Goal: Information Seeking & Learning: Learn about a topic

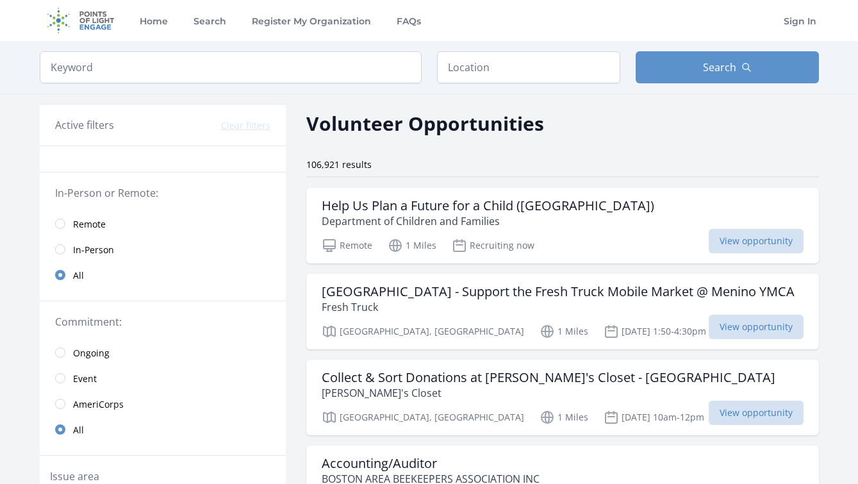
click at [92, 224] on span "Remote" at bounding box center [89, 224] width 33 height 13
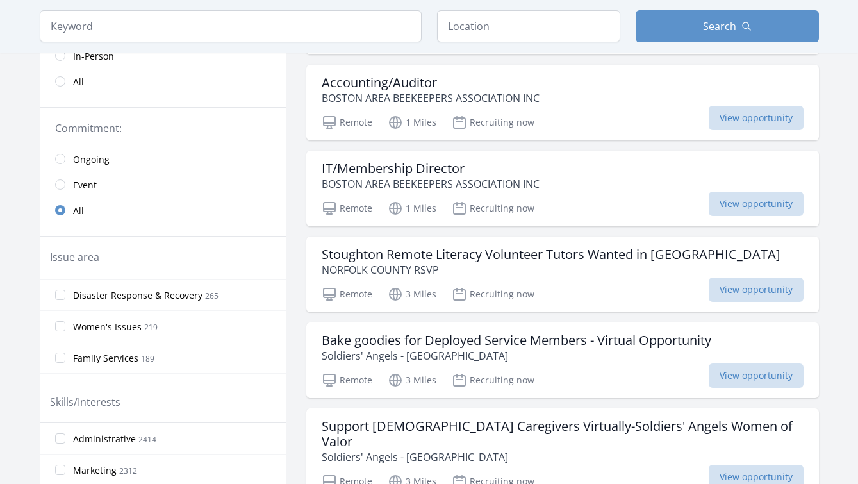
scroll to position [380, 0]
click at [119, 324] on span "Women's Issues" at bounding box center [107, 323] width 69 height 13
click at [65, 324] on input "Women's Issues 219" at bounding box center [60, 322] width 10 height 10
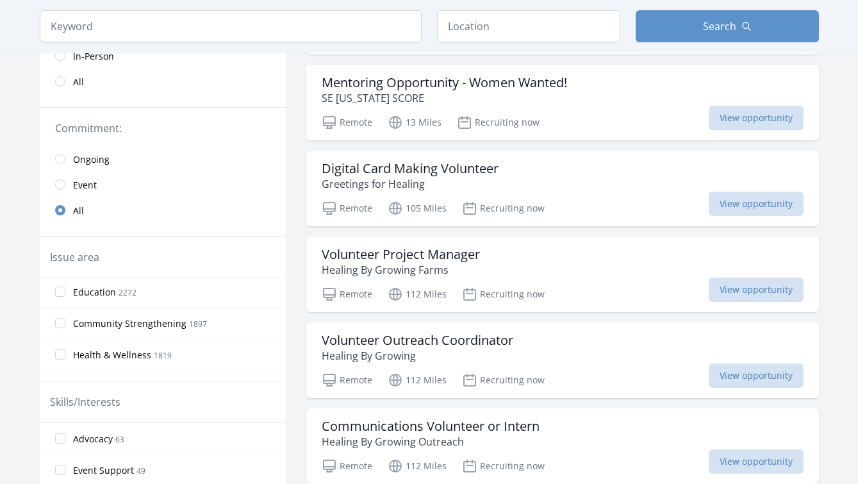
scroll to position [49, 0]
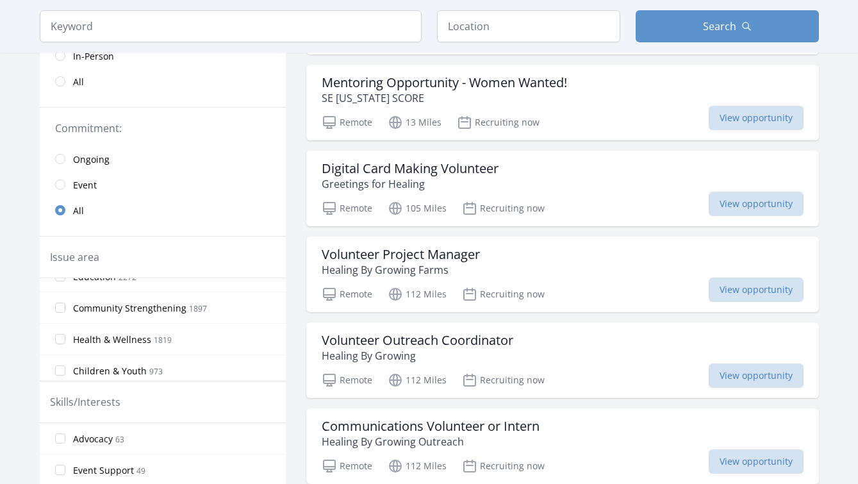
click at [119, 338] on span "Health & Wellness" at bounding box center [112, 339] width 78 height 13
click at [65, 338] on input "Health & Wellness 1819" at bounding box center [60, 339] width 10 height 10
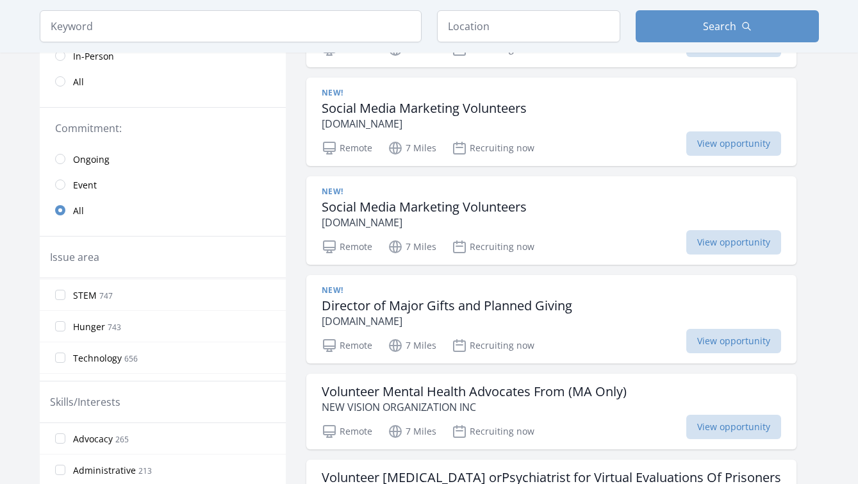
scroll to position [188, 0]
click at [102, 327] on span "Hunger" at bounding box center [89, 325] width 32 height 13
click at [65, 327] on input "Hunger 743" at bounding box center [60, 325] width 10 height 10
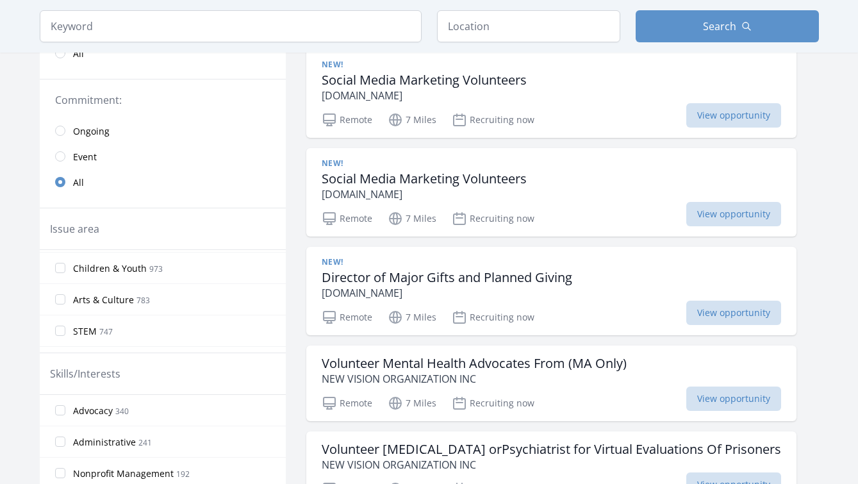
scroll to position [149, 0]
click at [112, 280] on span "Children & Youth" at bounding box center [110, 274] width 74 height 13
click at [65, 279] on input "Children & Youth 973" at bounding box center [60, 274] width 10 height 10
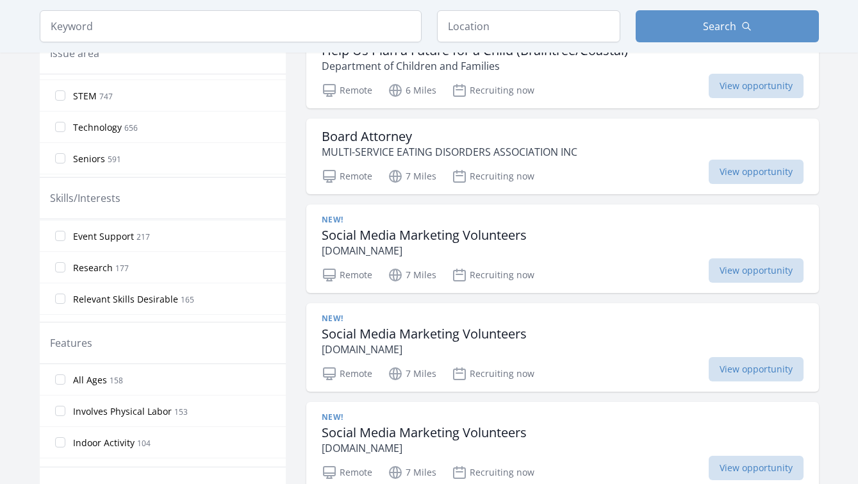
scroll to position [127, 0]
click at [171, 273] on label "Research 177" at bounding box center [163, 265] width 246 height 26
click at [65, 270] on input "Research 177" at bounding box center [60, 265] width 10 height 10
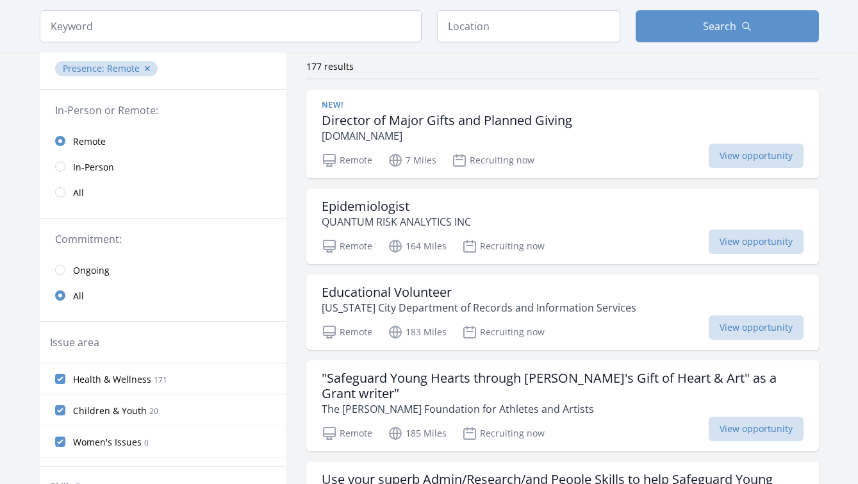
scroll to position [99, 0]
click at [779, 235] on span "View opportunity" at bounding box center [756, 240] width 95 height 24
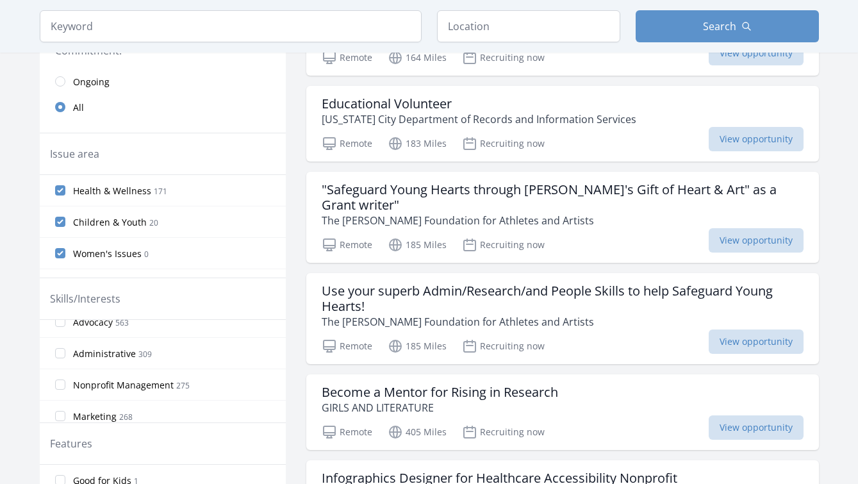
scroll to position [0, 0]
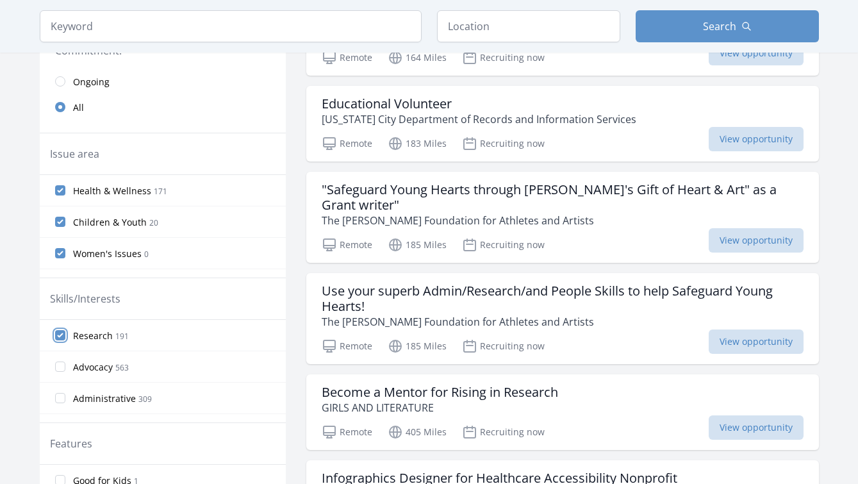
click at [60, 335] on input "Research 191" at bounding box center [60, 335] width 10 height 10
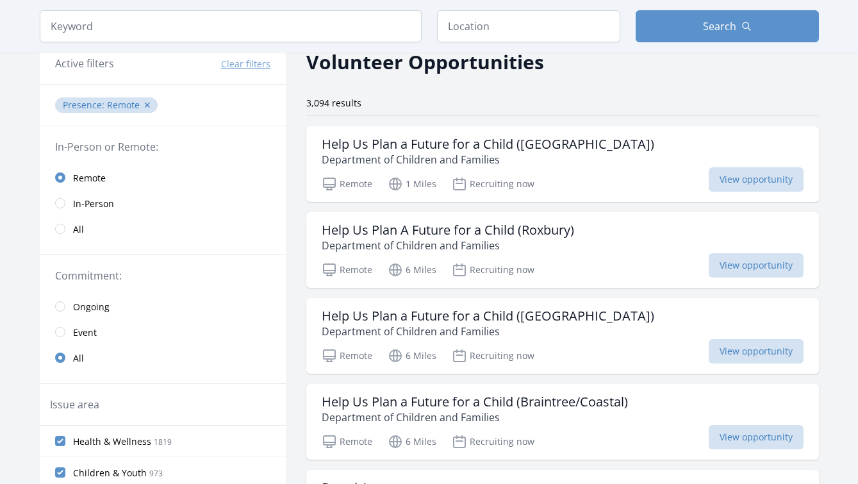
scroll to position [59, 0]
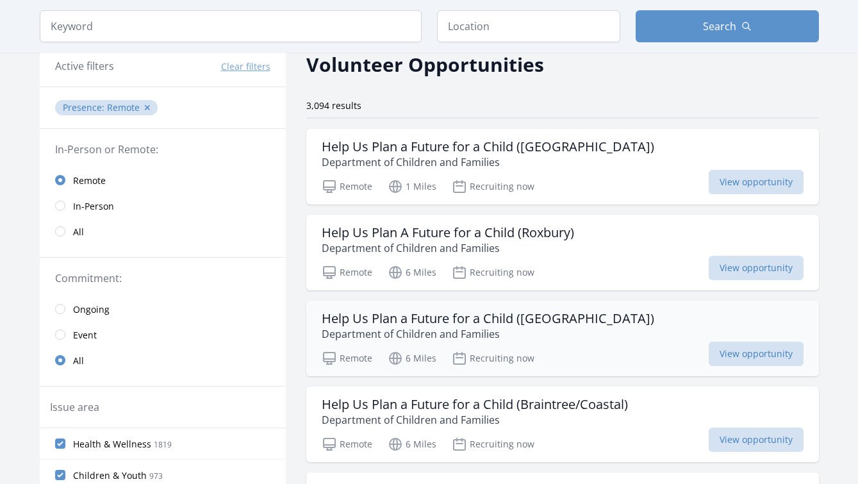
click at [337, 326] on p "Department of Children and Families" at bounding box center [488, 333] width 333 height 15
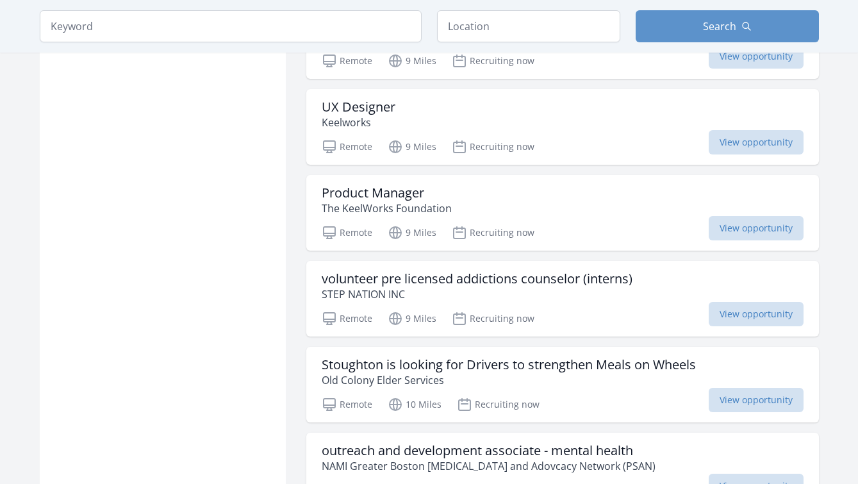
scroll to position [1371, 0]
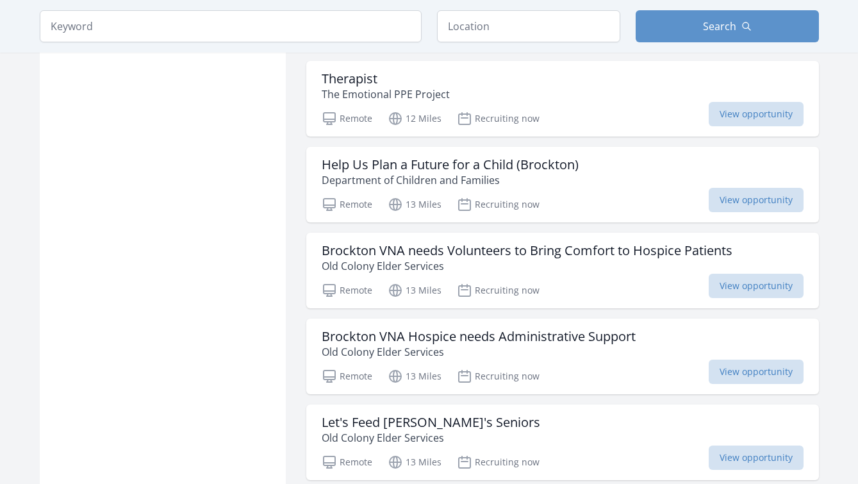
scroll to position [2086, 0]
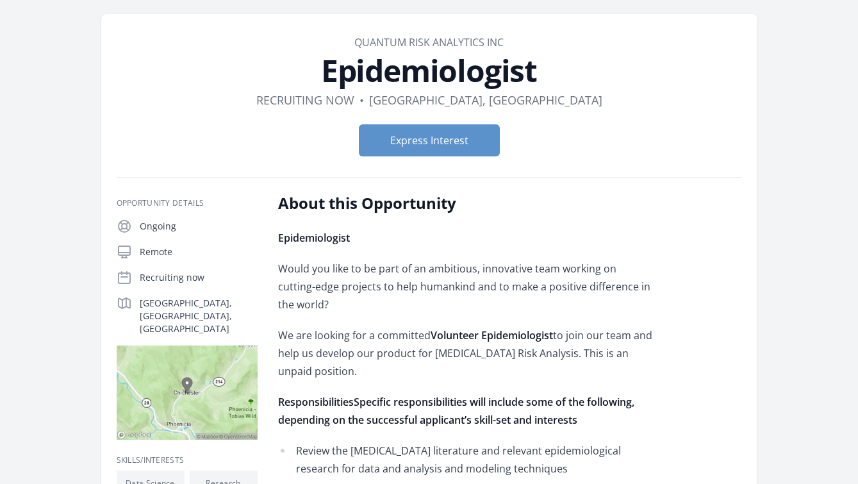
scroll to position [39, 0]
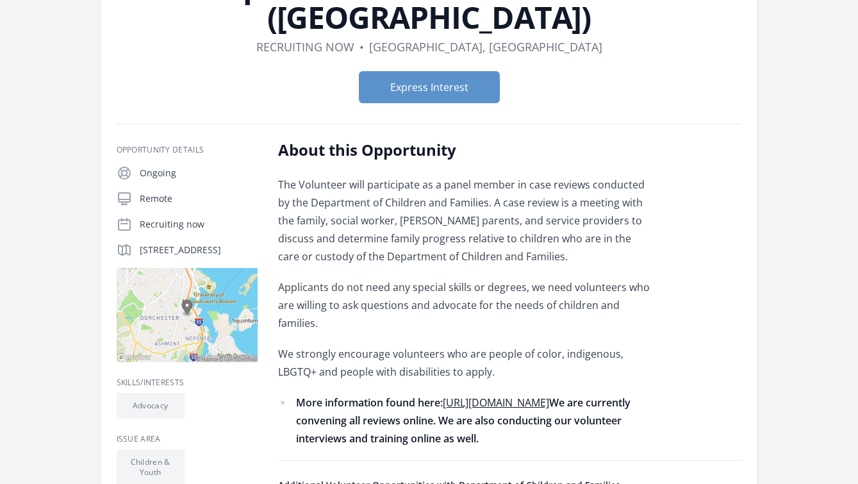
scroll to position [92, 0]
